Goal: Task Accomplishment & Management: Complete application form

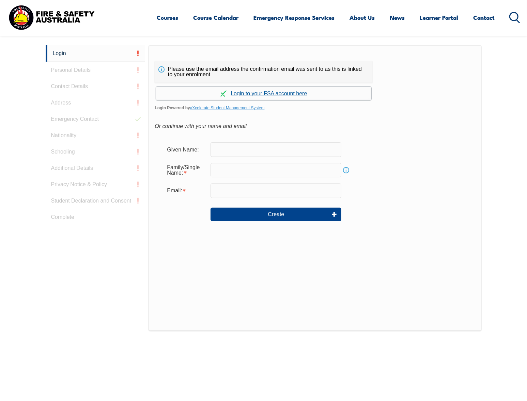
click at [251, 91] on link "Continue with aXcelerate" at bounding box center [263, 93] width 215 height 13
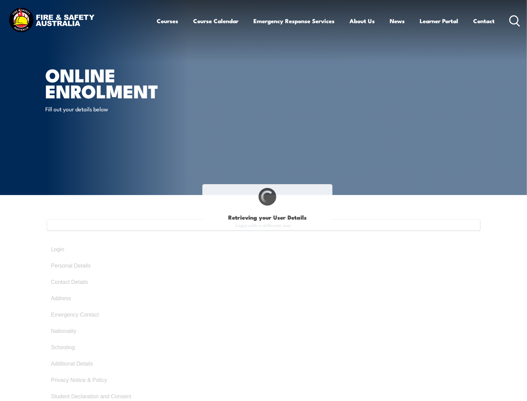
select select "Ms"
type input "Stacey"
type input "Shooter"
type input "September 12, 1968"
type input "YN6UH497ZV"
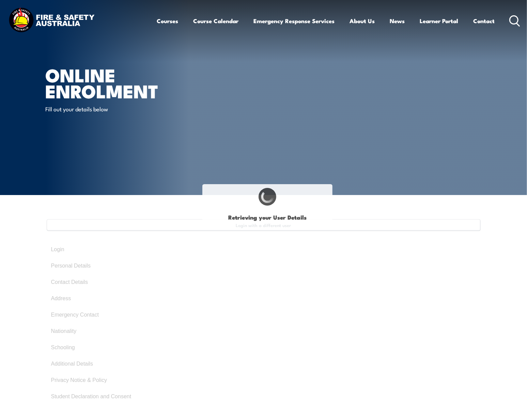
select select "F"
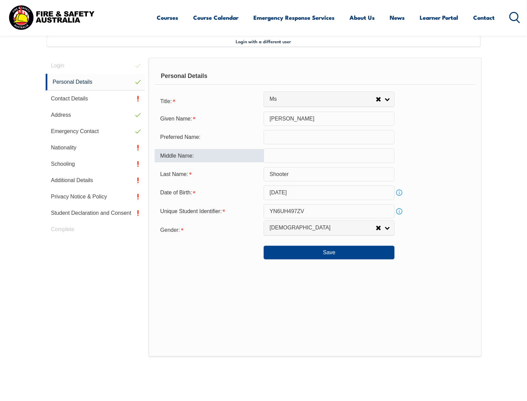
scroll to position [185, 0]
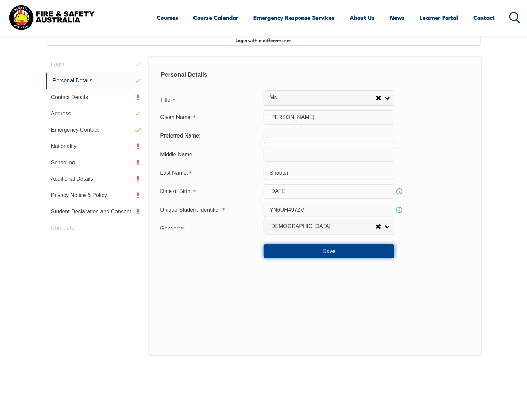
click at [330, 254] on button "Save" at bounding box center [329, 252] width 131 height 14
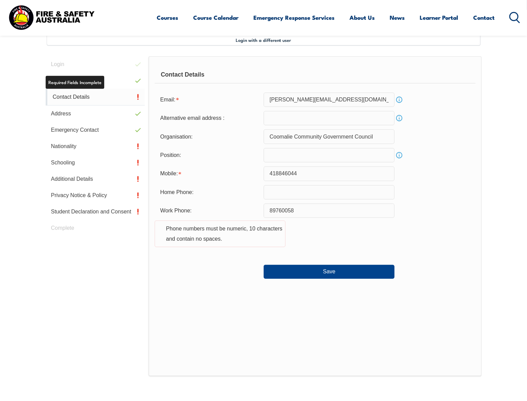
click at [69, 98] on link "Contact Details" at bounding box center [95, 97] width 99 height 17
click at [292, 157] on input "text" at bounding box center [329, 155] width 131 height 14
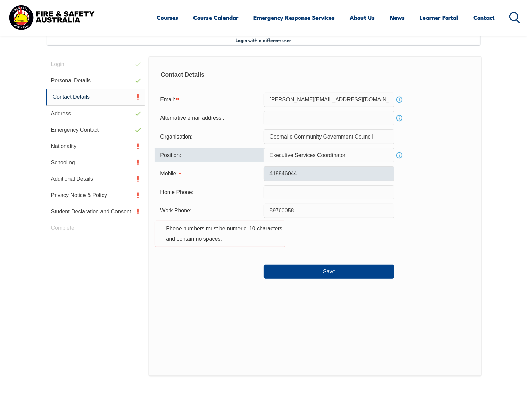
type input "Executive Services Coordinator"
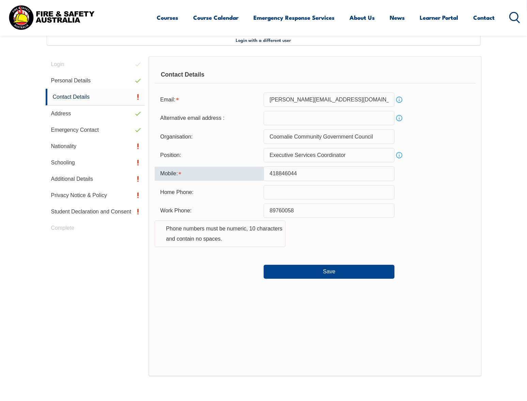
drag, startPoint x: 320, startPoint y: 174, endPoint x: 258, endPoint y: 178, distance: 62.1
click at [258, 178] on div "Mobile: 418846044" at bounding box center [315, 174] width 321 height 14
type input "0418846044"
click at [272, 192] on input "text" at bounding box center [329, 192] width 131 height 14
click at [269, 212] on input "89760058" at bounding box center [329, 211] width 131 height 14
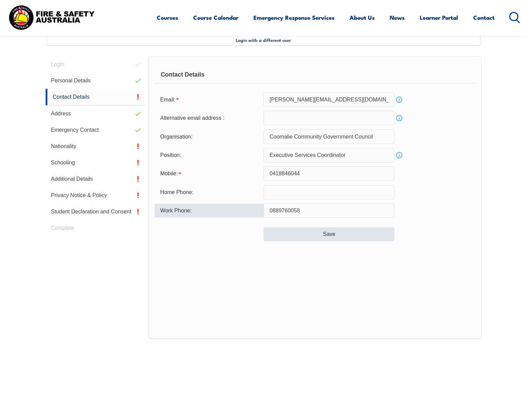
type input "0889760058"
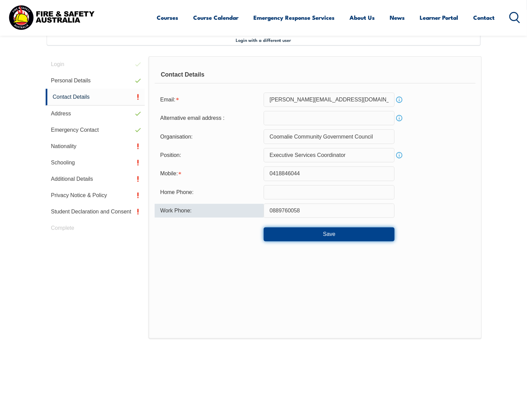
click at [321, 237] on button "Save" at bounding box center [329, 235] width 131 height 14
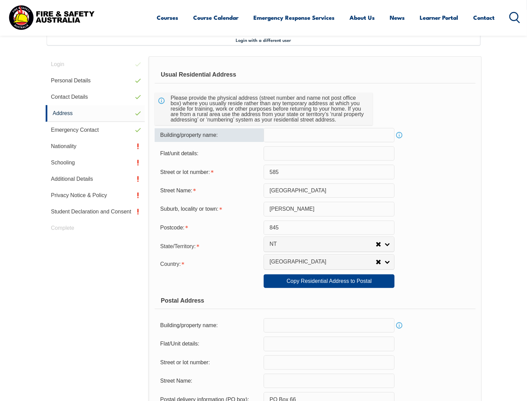
click at [302, 137] on input "text" at bounding box center [329, 135] width 131 height 14
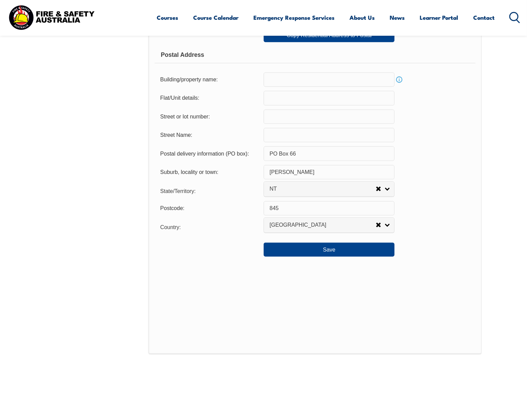
scroll to position [458, 0]
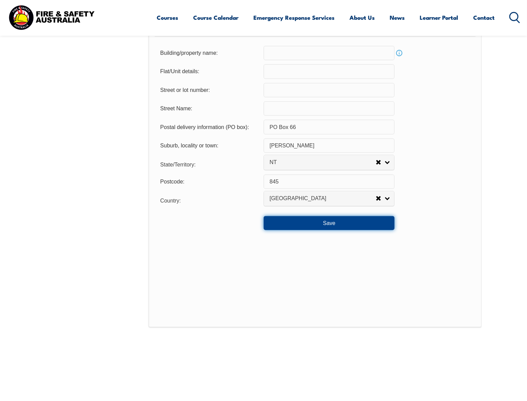
click at [313, 229] on button "Save" at bounding box center [329, 223] width 131 height 14
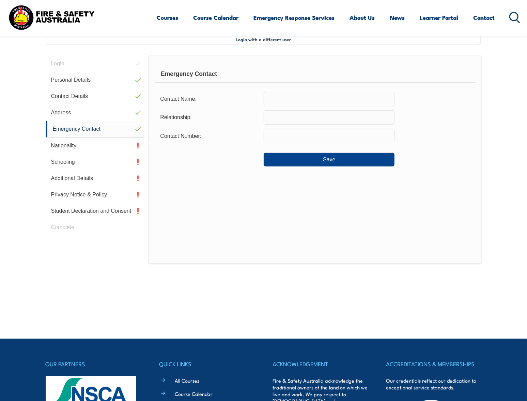
scroll to position [185, 0]
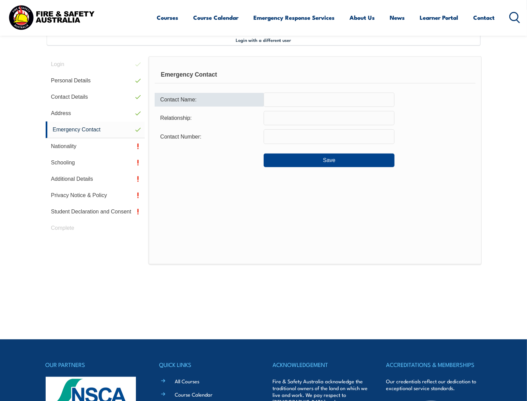
click at [304, 101] on input "text" at bounding box center [329, 100] width 131 height 14
type input "Paul Penhaligon"
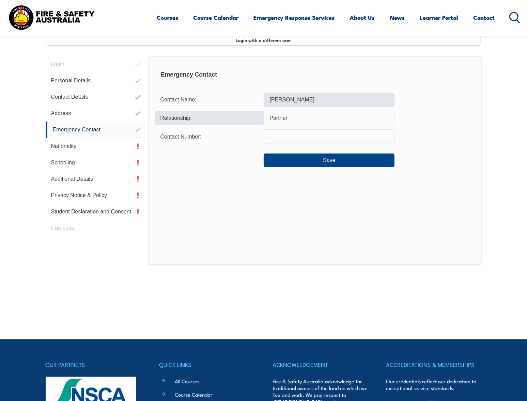
type input "Partner"
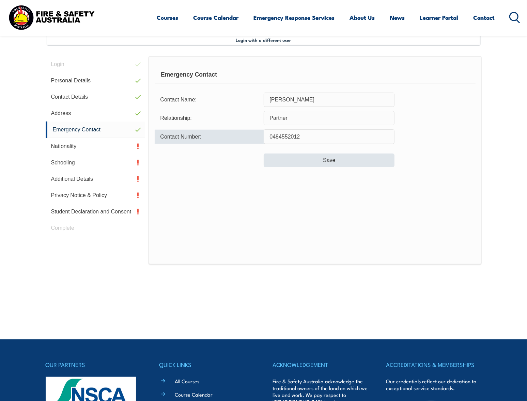
type input "0484552012"
click at [323, 163] on button "Save" at bounding box center [329, 161] width 131 height 14
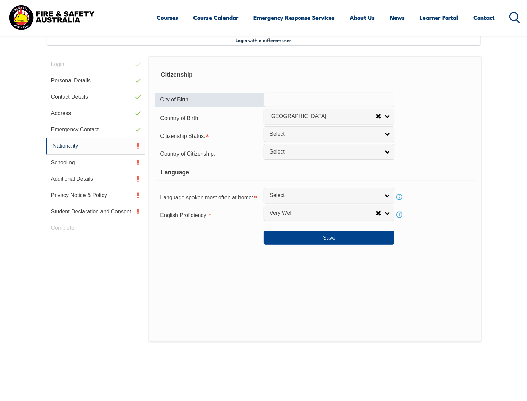
click at [311, 98] on input "text" at bounding box center [329, 100] width 131 height 14
type input "Borneo"
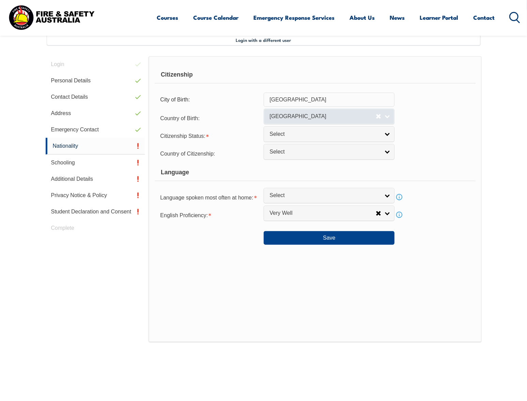
select select
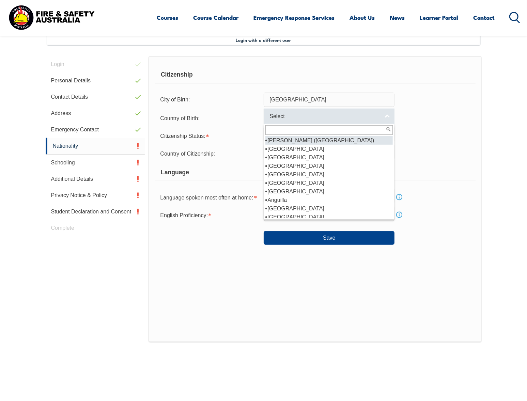
click at [306, 115] on span "Select" at bounding box center [322, 116] width 106 height 7
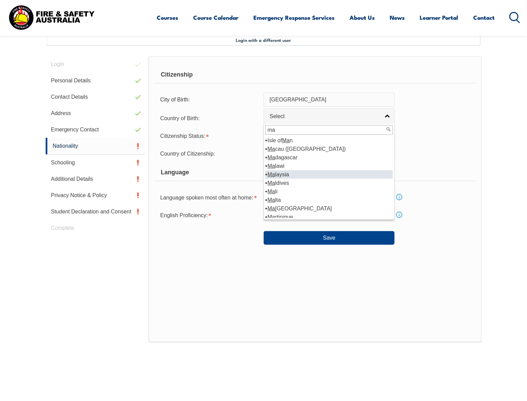
type input "ma"
click at [279, 175] on li "Ma laysia" at bounding box center [328, 174] width 127 height 9
select select "5203"
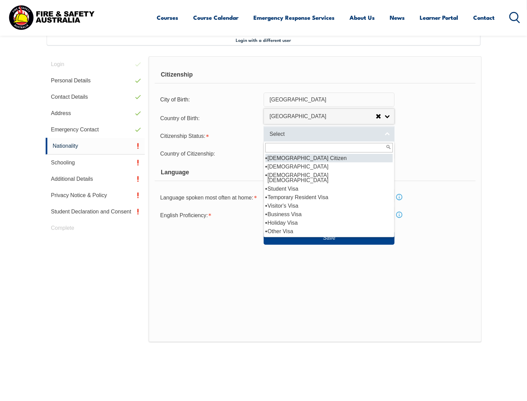
click at [286, 131] on span "Select" at bounding box center [324, 134] width 110 height 7
click at [287, 158] on li "[DEMOGRAPHIC_DATA] Citizen" at bounding box center [328, 158] width 127 height 9
select select "1"
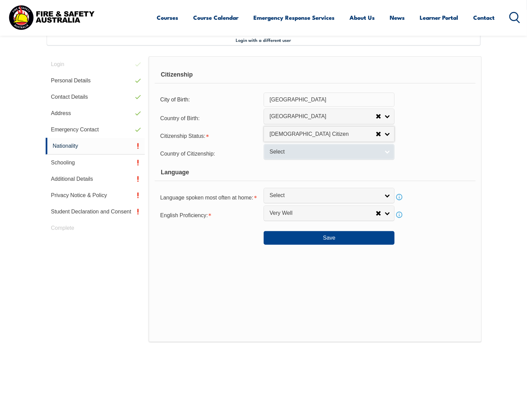
click at [287, 151] on span "Select" at bounding box center [324, 152] width 110 height 7
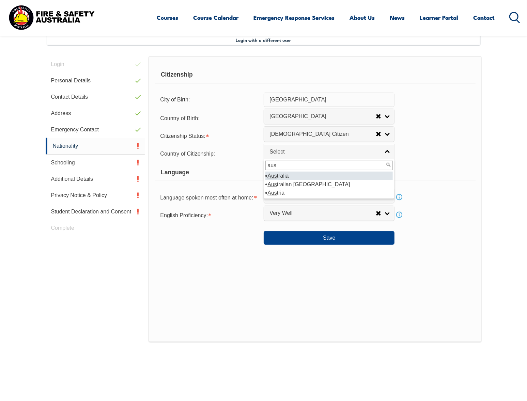
type input "aus"
click at [286, 175] on li "Aus tralia" at bounding box center [328, 176] width 127 height 9
select select "1101"
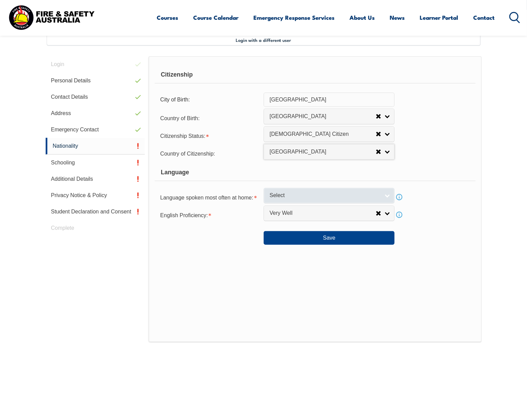
click at [317, 198] on span "Select" at bounding box center [324, 195] width 110 height 7
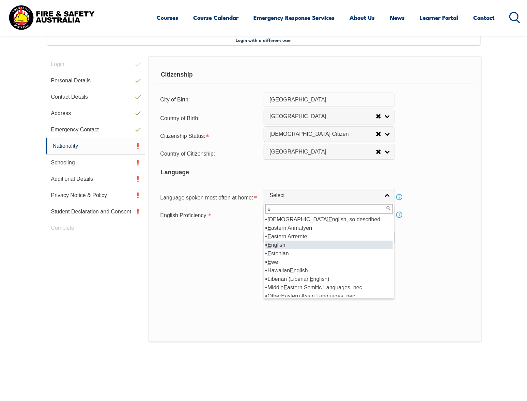
type input "e"
click at [288, 242] on li "E nglish" at bounding box center [328, 245] width 127 height 9
select select "1201"
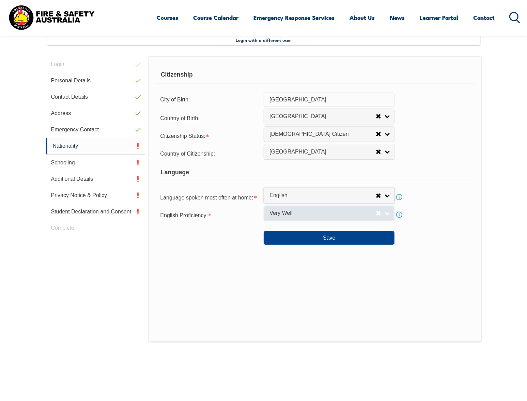
click at [303, 212] on span "Very Well" at bounding box center [322, 213] width 106 height 7
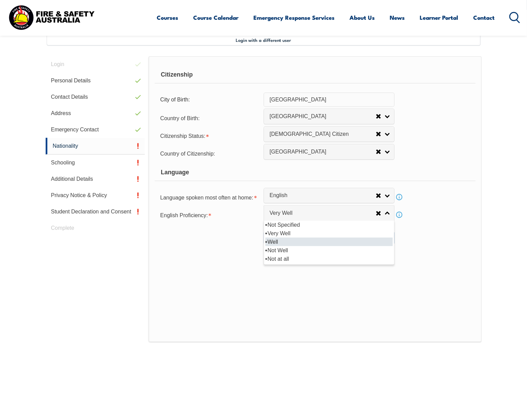
click at [296, 239] on li "Well" at bounding box center [328, 242] width 127 height 9
select select "2"
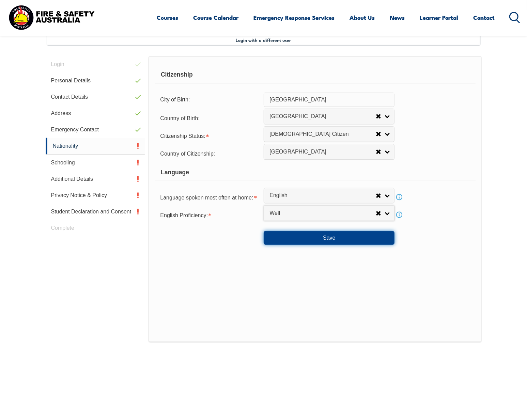
click at [337, 236] on button "Save" at bounding box center [329, 238] width 131 height 14
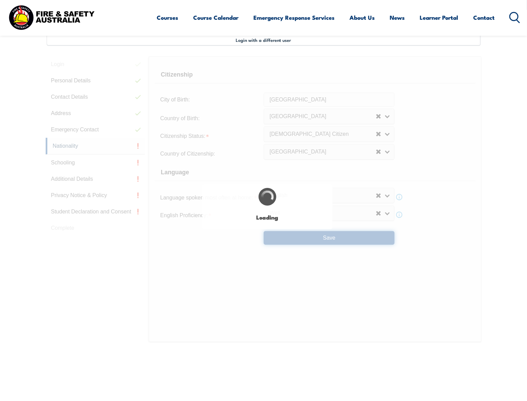
select select "false"
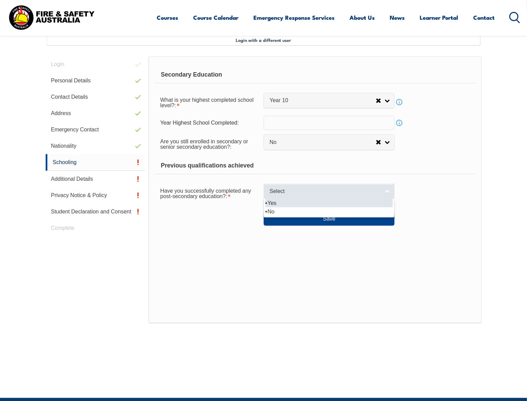
click at [335, 191] on span "Select" at bounding box center [324, 191] width 110 height 7
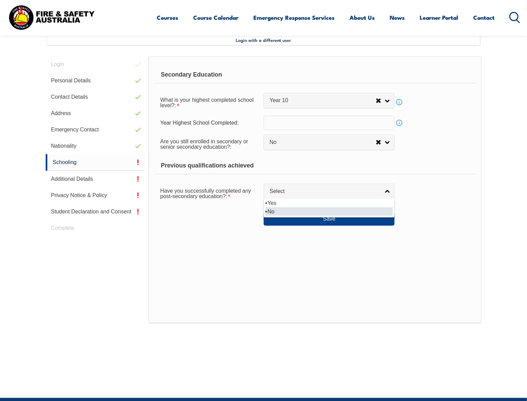
click at [324, 209] on li "No" at bounding box center [328, 211] width 127 height 9
select select "false"
click at [330, 219] on button "Save" at bounding box center [329, 219] width 131 height 14
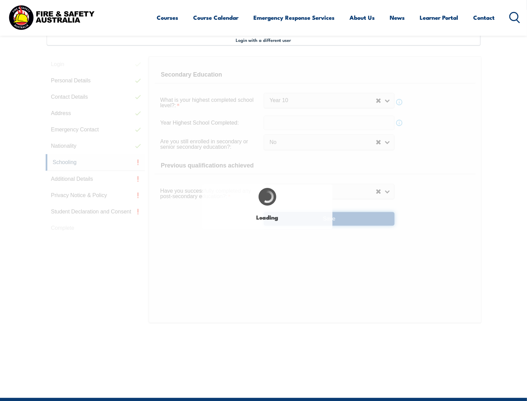
select select
select select "false"
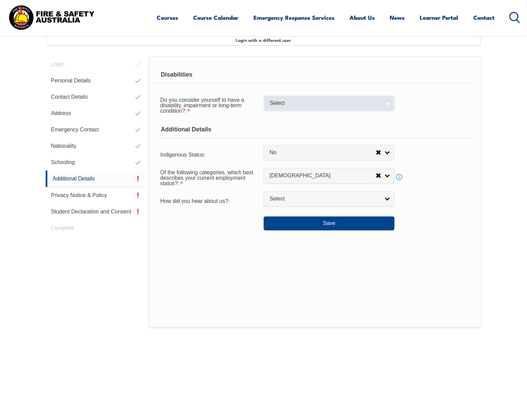
click at [300, 105] on span "Select" at bounding box center [324, 103] width 110 height 7
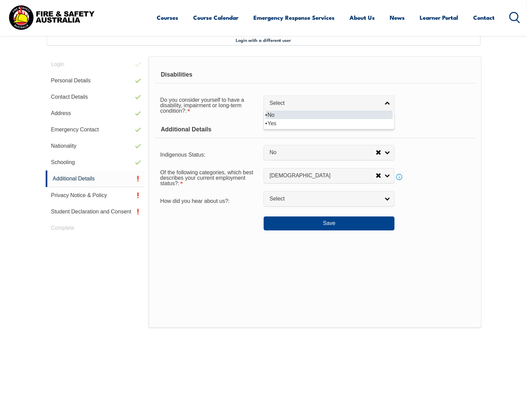
click at [294, 113] on li "No" at bounding box center [328, 115] width 127 height 9
select select "false"
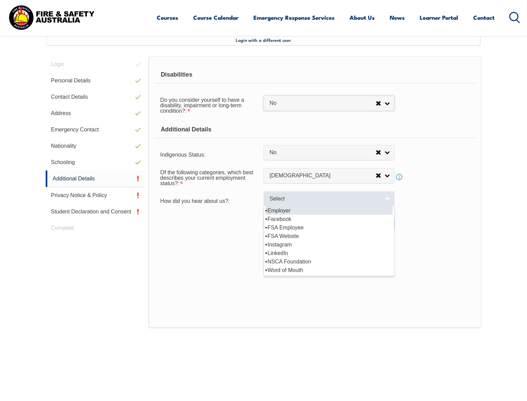
click at [313, 200] on span "Select" at bounding box center [324, 199] width 110 height 7
click at [305, 209] on li "Employer" at bounding box center [328, 210] width 127 height 9
select select "8019"
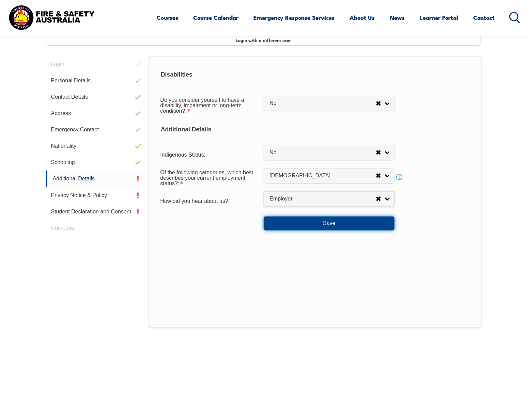
click at [340, 222] on button "Save" at bounding box center [329, 224] width 131 height 14
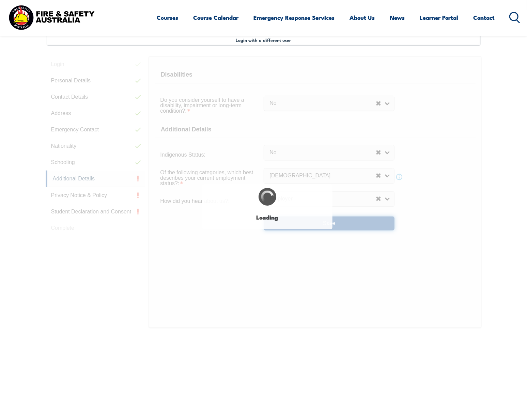
select select "false"
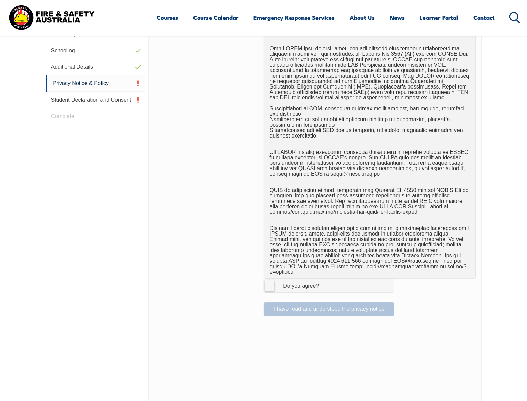
scroll to position [356, 0]
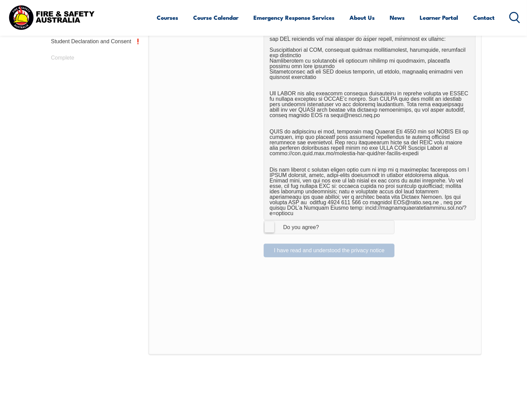
click at [269, 222] on label "I Agree Do you agree?" at bounding box center [329, 227] width 131 height 14
click at [324, 222] on input "I Agree Do you agree?" at bounding box center [330, 227] width 12 height 13
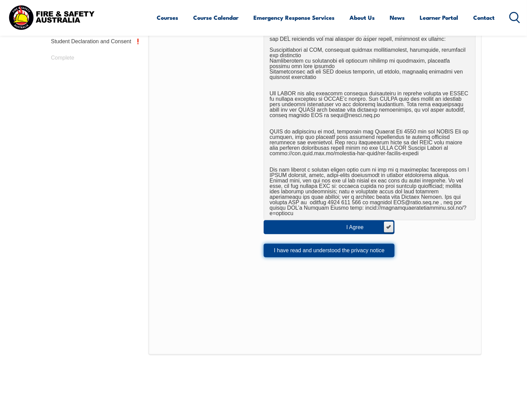
click at [342, 244] on button "I have read and understood the privacy notice" at bounding box center [329, 251] width 131 height 14
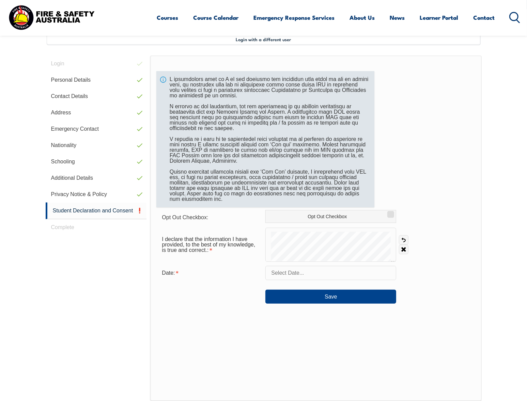
scroll to position [185, 0]
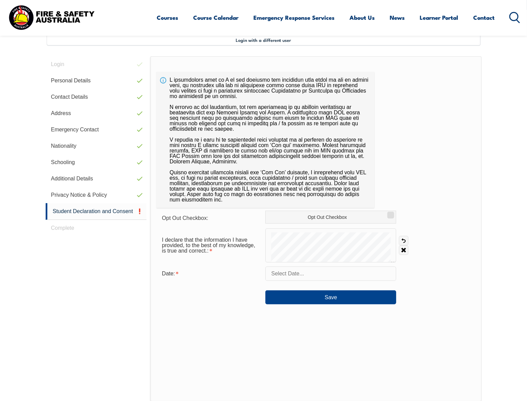
click at [306, 271] on input "text" at bounding box center [330, 274] width 131 height 14
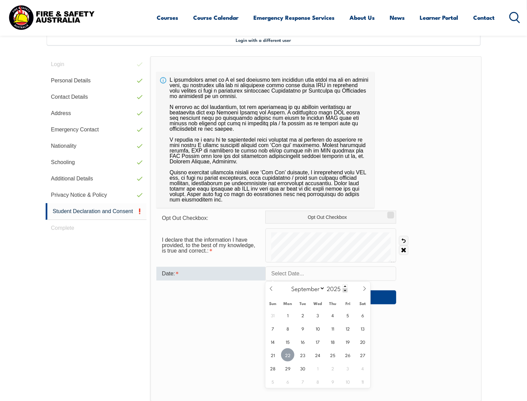
click at [288, 353] on span "22" at bounding box center [287, 355] width 13 height 13
type input "September 22, 2025"
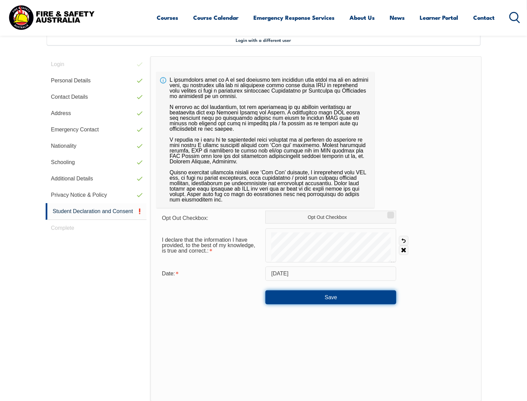
click at [326, 296] on button "Save" at bounding box center [330, 298] width 131 height 14
